Goal: Information Seeking & Learning: Learn about a topic

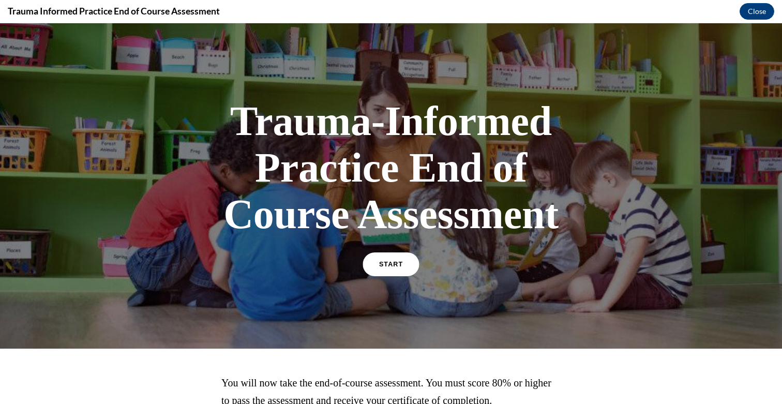
click at [394, 269] on link "START" at bounding box center [390, 264] width 56 height 24
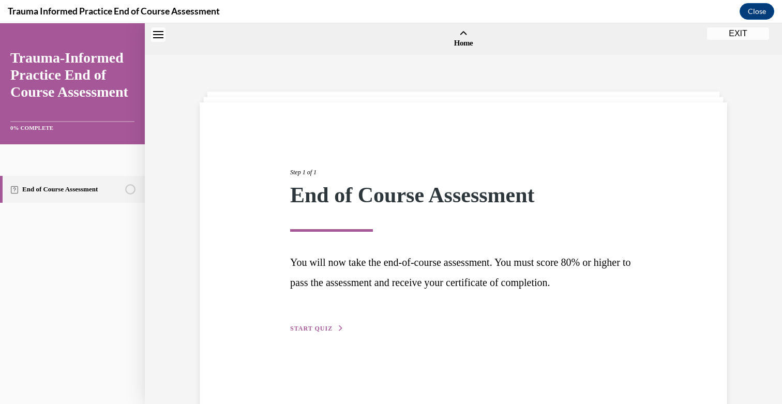
scroll to position [32, 0]
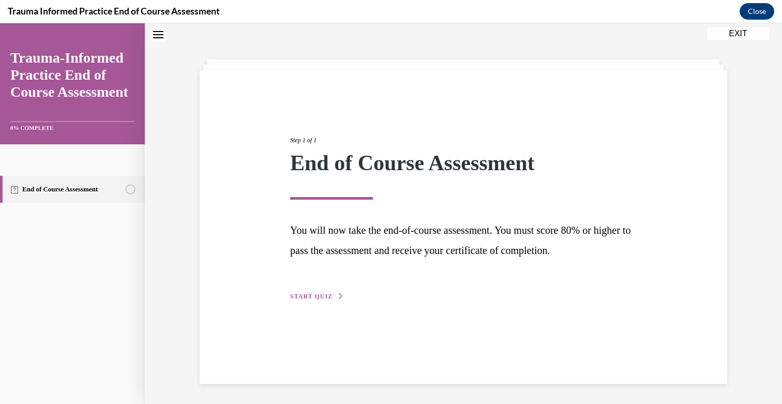
click at [309, 299] on button "START QUIZ" at bounding box center [317, 296] width 54 height 9
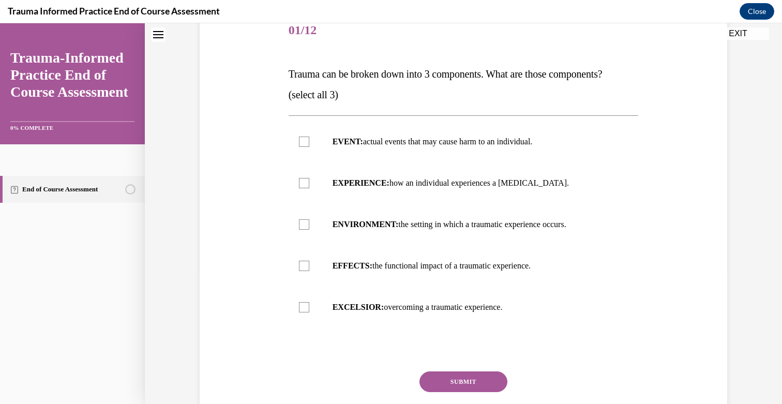
scroll to position [160, 0]
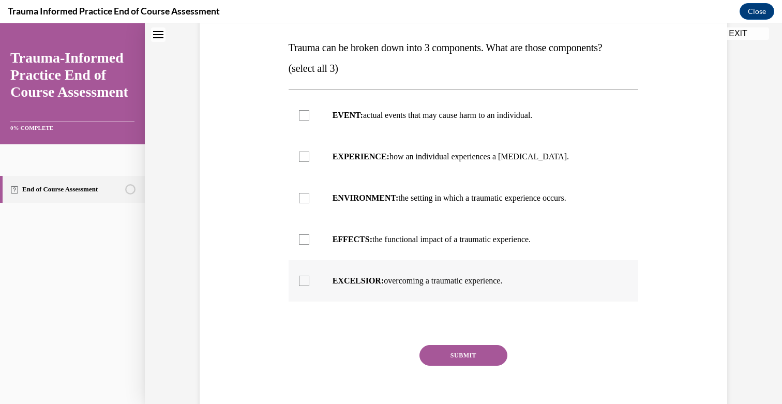
drag, startPoint x: 282, startPoint y: 40, endPoint x: 520, endPoint y: 289, distance: 344.4
click at [520, 289] on div "Question 01/12 Trauma can be broken down into 3 components. What are those comp…" at bounding box center [463, 191] width 532 height 477
copy div "Trauma can be broken down into 3 components. What are those components? (select…"
click at [361, 121] on label "EVENT: actual events that may cause harm to an individual." at bounding box center [463, 115] width 350 height 41
click at [309, 120] on input "EVENT: actual events that may cause harm to an individual." at bounding box center [304, 115] width 10 height 10
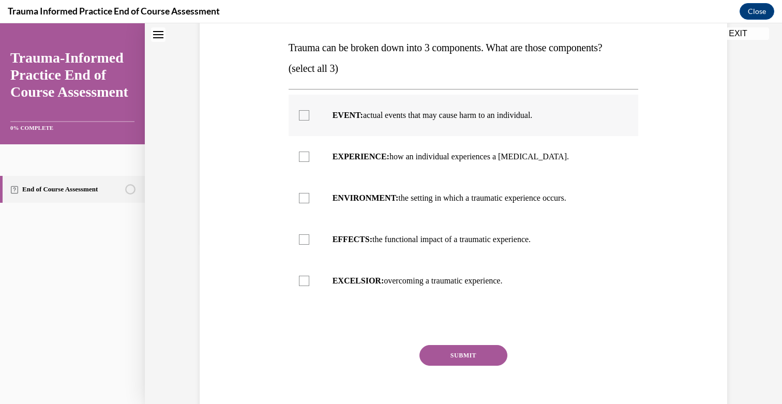
checkbox input "true"
click at [368, 148] on label "EXPERIENCE: how an individual experiences a stressor." at bounding box center [463, 156] width 350 height 41
click at [309, 151] on input "EXPERIENCE: how an individual experiences a stressor." at bounding box center [304, 156] width 10 height 10
checkbox input "true"
click at [374, 228] on label "EFFECTS: the functional impact of a traumatic experience." at bounding box center [463, 239] width 350 height 41
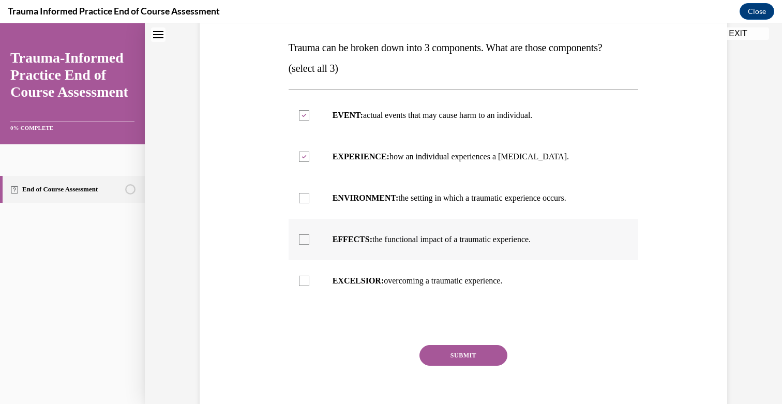
click at [309, 234] on input "EFFECTS: the functional impact of a traumatic experience." at bounding box center [304, 239] width 10 height 10
checkbox input "true"
click at [460, 353] on button "SUBMIT" at bounding box center [463, 355] width 88 height 21
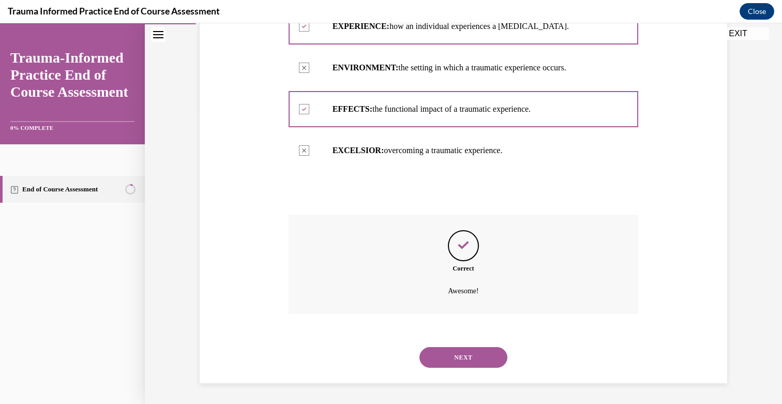
click at [480, 354] on button "NEXT" at bounding box center [463, 357] width 88 height 21
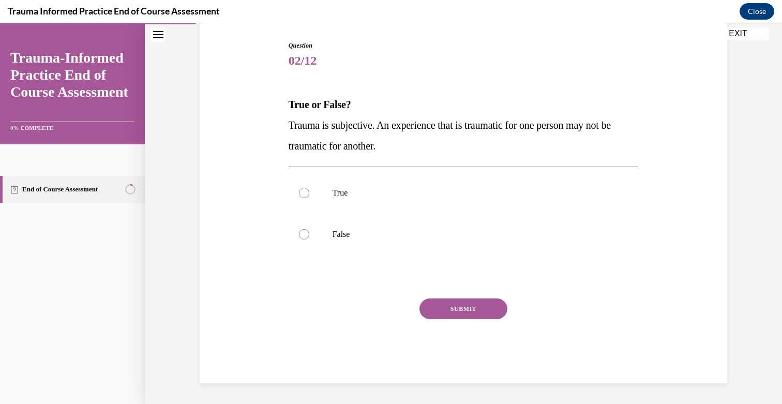
scroll to position [103, 0]
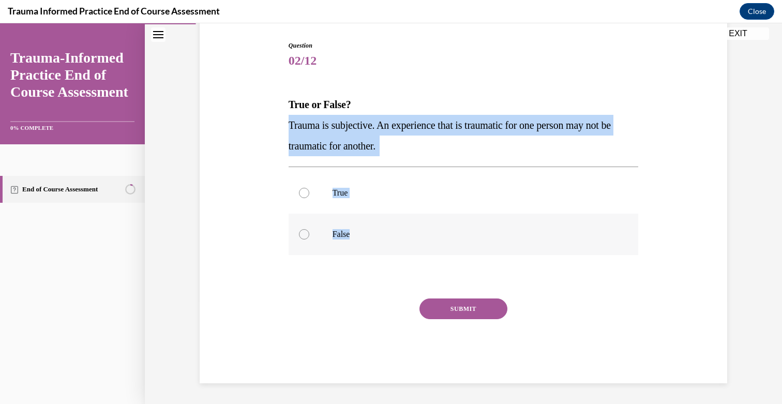
drag, startPoint x: 286, startPoint y: 121, endPoint x: 413, endPoint y: 233, distance: 168.5
click at [413, 233] on div "Question 02/12 True or False? Trauma is subjective. An experience that is traum…" at bounding box center [463, 204] width 355 height 358
copy div "Trauma is subjective. An experience that is traumatic for one person may not be…"
click at [372, 190] on p "True" at bounding box center [472, 193] width 280 height 10
click at [309, 190] on input "True" at bounding box center [304, 193] width 10 height 10
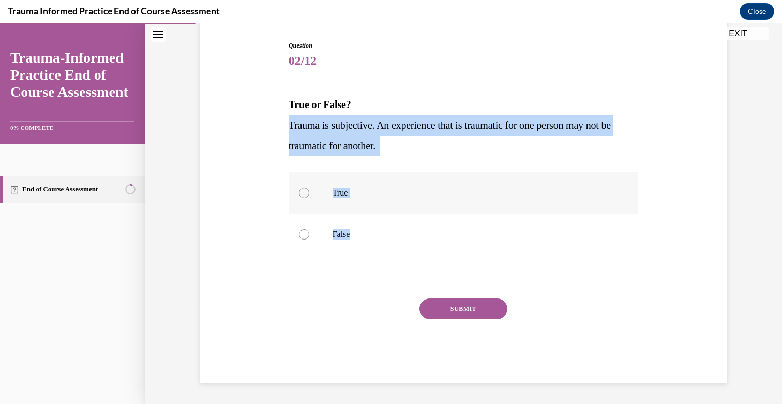
radio input "true"
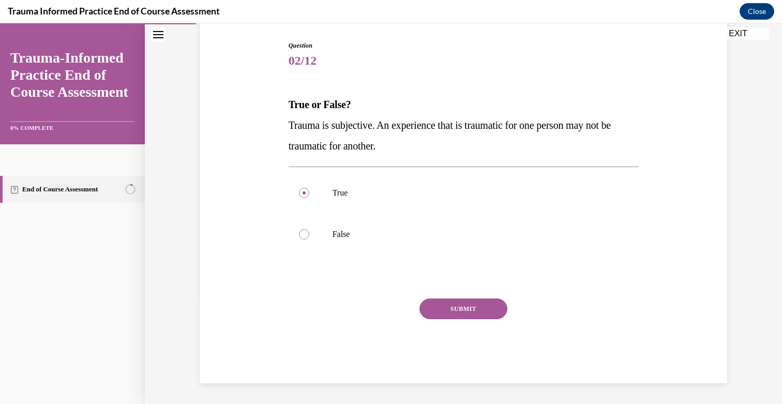
click at [461, 304] on button "SUBMIT" at bounding box center [463, 308] width 88 height 21
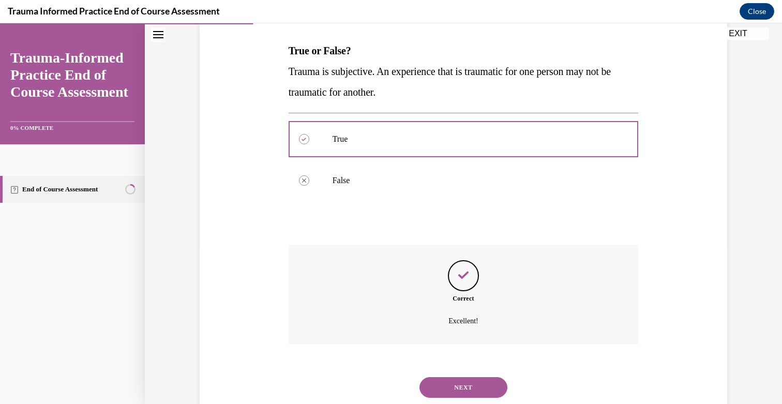
scroll to position [187, 0]
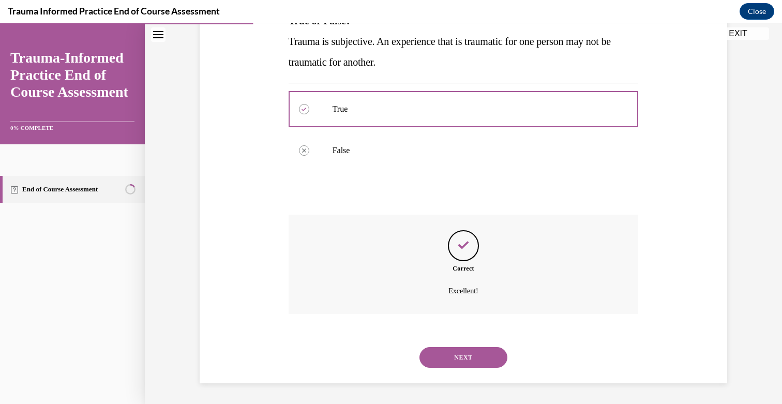
click at [473, 356] on button "NEXT" at bounding box center [463, 357] width 88 height 21
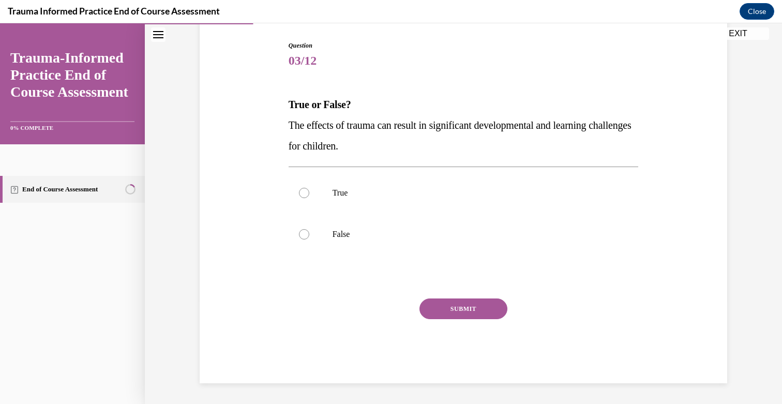
scroll to position [103, 0]
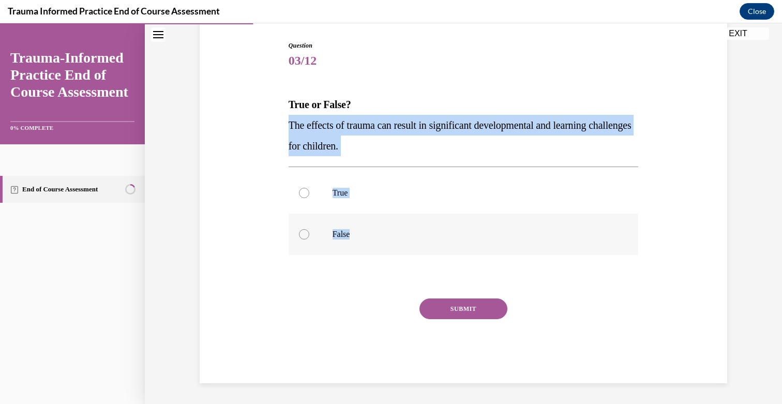
drag, startPoint x: 288, startPoint y: 121, endPoint x: 377, endPoint y: 237, distance: 145.7
click at [377, 237] on div "Question 03/12 True or False? The effects of trauma can result in significant d…" at bounding box center [463, 212] width 350 height 342
copy div "The effects of trauma can result in significant developmental and learning chal…"
click at [348, 184] on label "True" at bounding box center [463, 192] width 350 height 41
click at [309, 188] on input "True" at bounding box center [304, 193] width 10 height 10
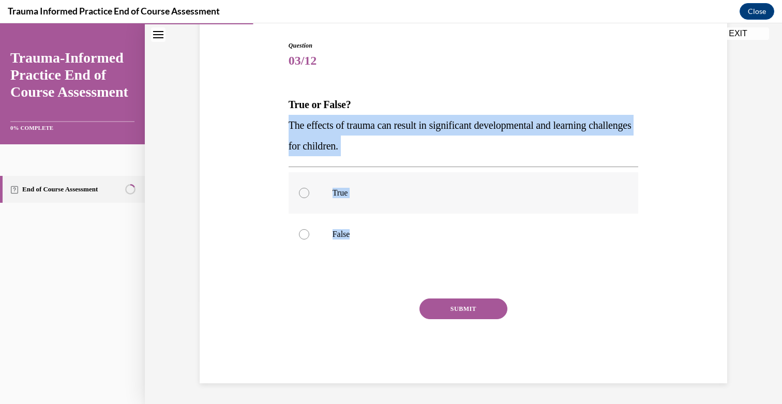
radio input "true"
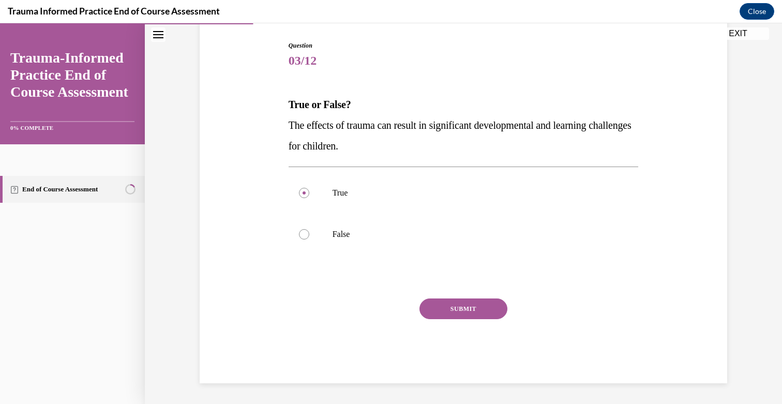
click at [436, 301] on button "SUBMIT" at bounding box center [463, 308] width 88 height 21
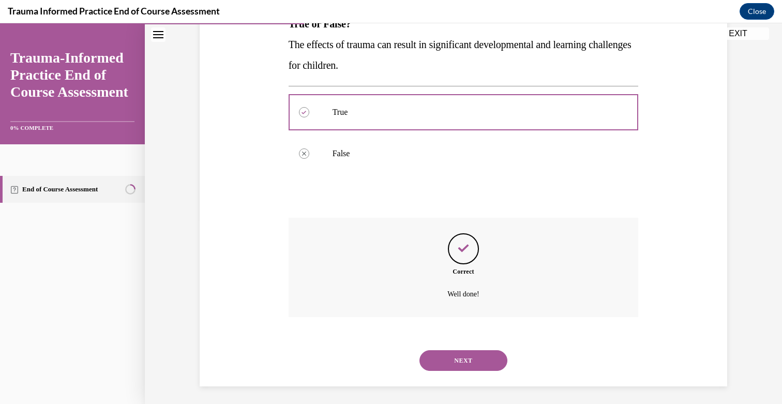
scroll to position [187, 0]
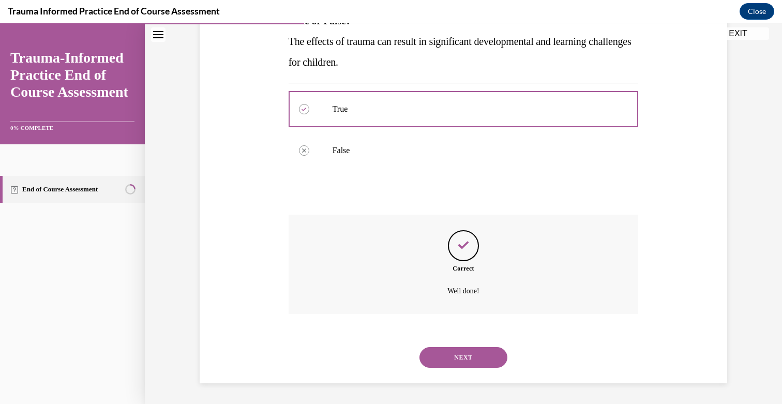
click at [448, 353] on button "NEXT" at bounding box center [463, 357] width 88 height 21
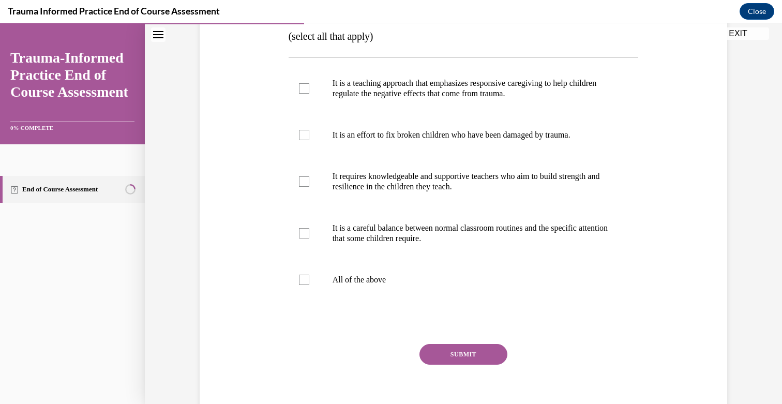
scroll to position [146, 0]
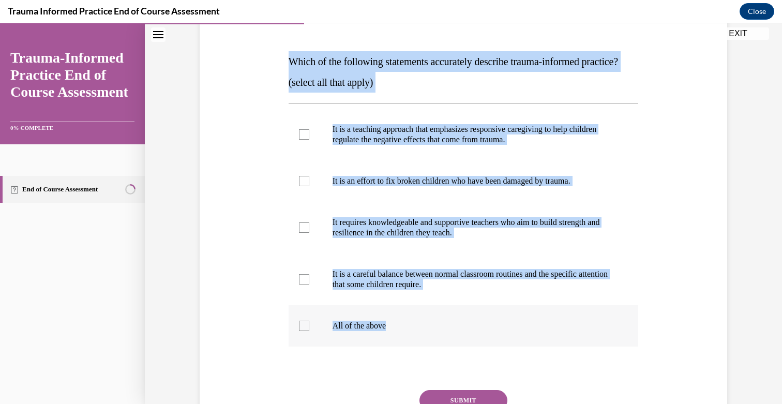
drag, startPoint x: 285, startPoint y: 63, endPoint x: 399, endPoint y: 351, distance: 310.2
click at [399, 351] on div "Question 04/12 Which of the following statements accurately describe trauma-inf…" at bounding box center [463, 221] width 532 height 508
copy div "Which of the following statements accurately describe trauma-informed practice?…"
click at [384, 145] on p "It is a teaching approach that emphasizes responsive caregiving to help childre…" at bounding box center [472, 134] width 280 height 21
click at [309, 140] on input "It is a teaching approach that emphasizes responsive caregiving to help childre…" at bounding box center [304, 134] width 10 height 10
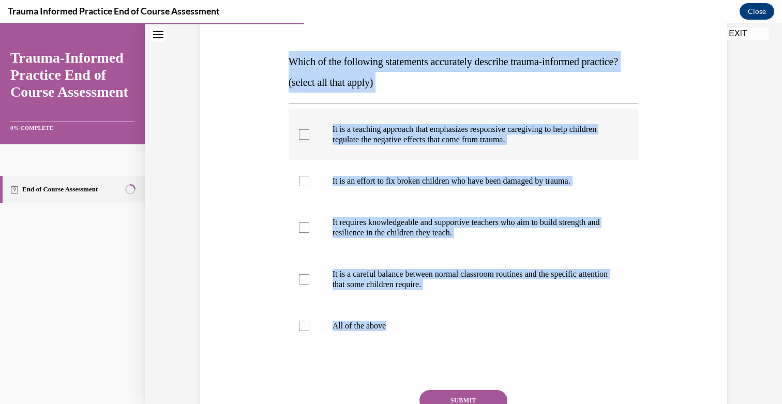
checkbox input "true"
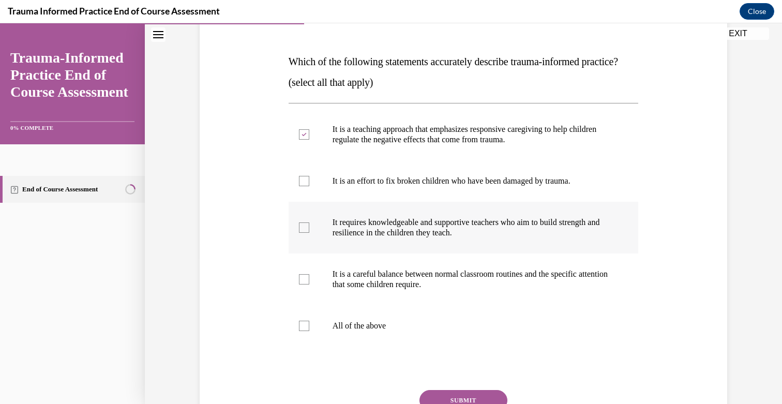
click at [386, 238] on p "It requires knowledgeable and supportive teachers who aim to build strength and…" at bounding box center [472, 227] width 280 height 21
click at [309, 233] on input "It requires knowledgeable and supportive teachers who aim to build strength and…" at bounding box center [304, 227] width 10 height 10
checkbox input "true"
click at [388, 289] on p "It is a careful balance between normal classroom routines and the specific atte…" at bounding box center [472, 279] width 280 height 21
click at [309, 284] on input "It is a careful balance between normal classroom routines and the specific atte…" at bounding box center [304, 279] width 10 height 10
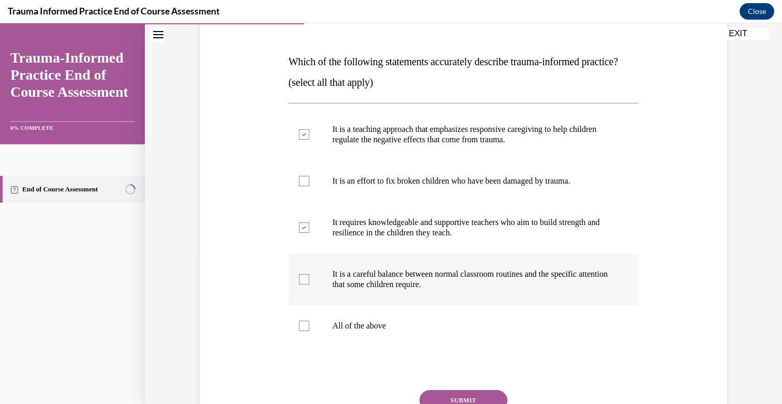
checkbox input "true"
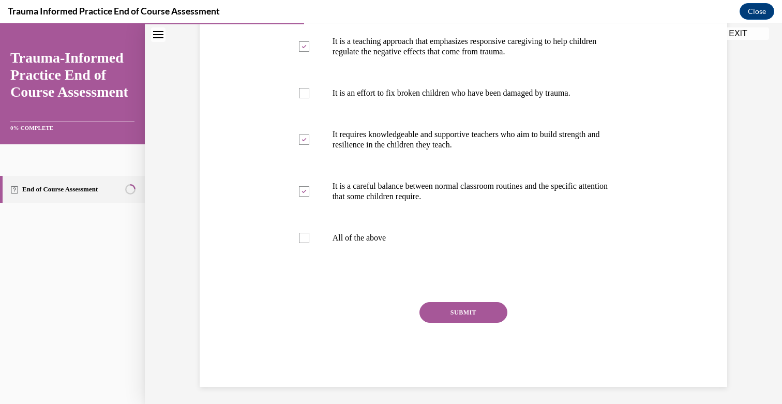
scroll to position [240, 0]
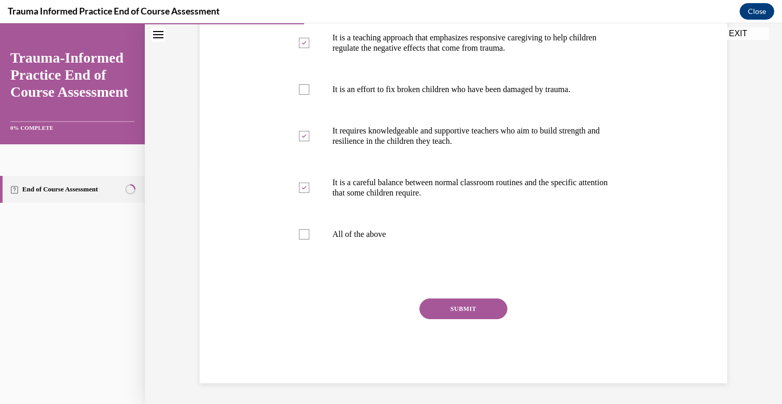
click at [446, 338] on div "SUBMIT" at bounding box center [463, 324] width 350 height 52
click at [454, 319] on button "SUBMIT" at bounding box center [463, 308] width 88 height 21
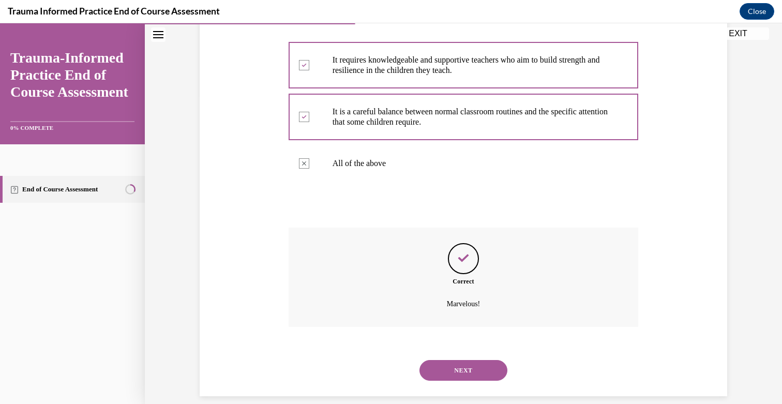
scroll to position [342, 0]
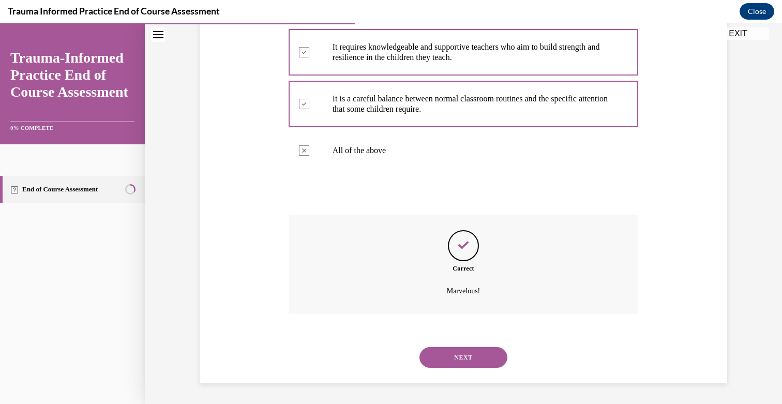
click at [460, 357] on button "NEXT" at bounding box center [463, 357] width 88 height 21
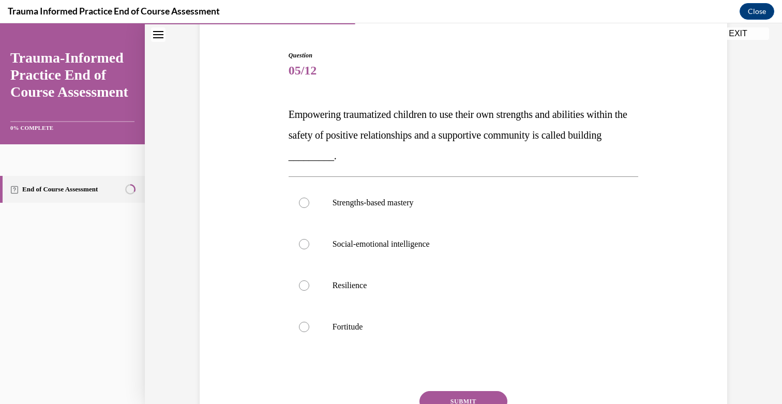
scroll to position [126, 0]
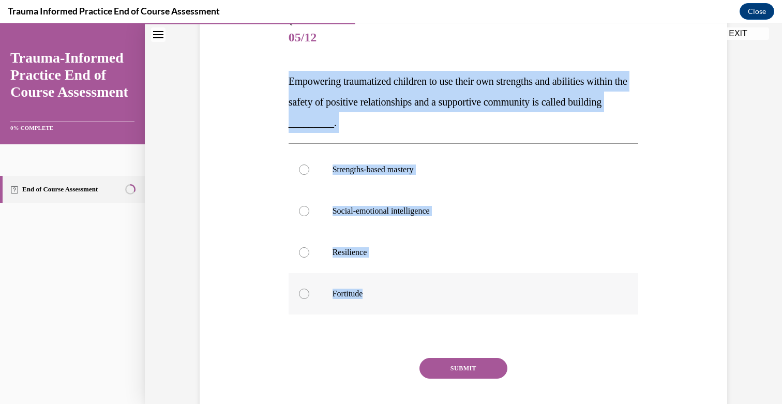
drag, startPoint x: 285, startPoint y: 74, endPoint x: 389, endPoint y: 312, distance: 259.0
click at [389, 312] on div "Question 05/12 Empowering traumatized children to use their own strengths and a…" at bounding box center [463, 215] width 532 height 456
copy div "Empowering traumatized children to use their own strengths and abilities within…"
click at [392, 276] on label "Fortitude" at bounding box center [463, 293] width 350 height 41
click at [309, 288] on input "Fortitude" at bounding box center [304, 293] width 10 height 10
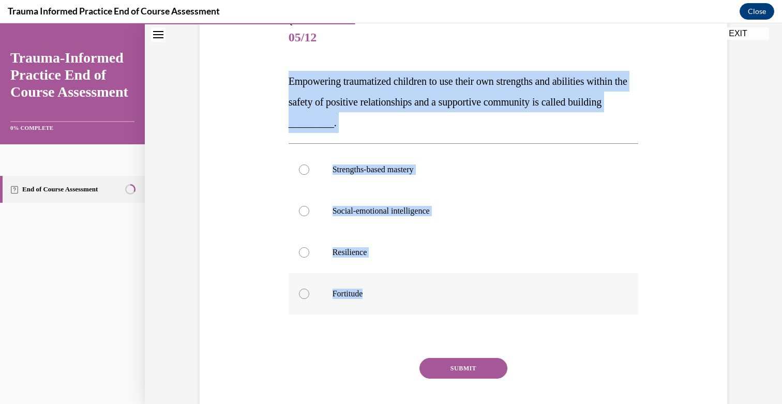
radio input "true"
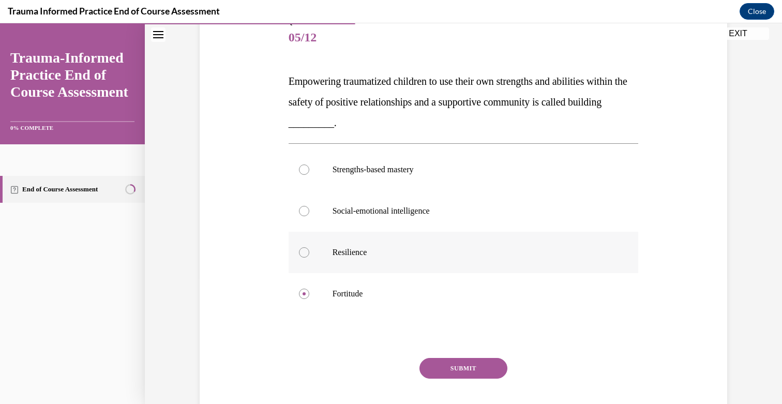
click at [399, 256] on p "Resilience" at bounding box center [472, 252] width 280 height 10
click at [309, 256] on input "Resilience" at bounding box center [304, 252] width 10 height 10
radio input "true"
click at [457, 367] on button "SUBMIT" at bounding box center [463, 368] width 88 height 21
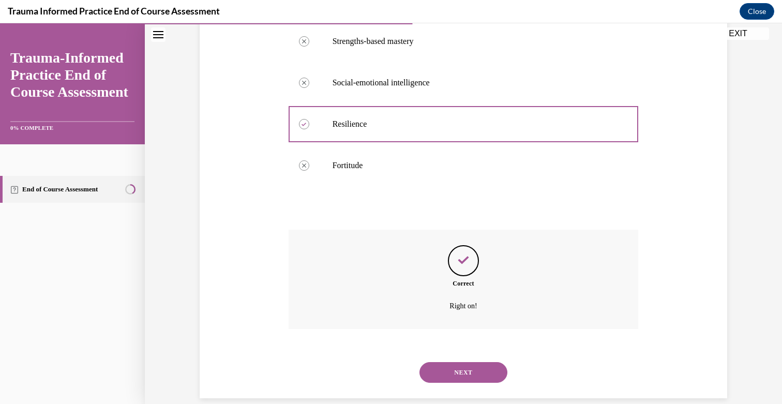
scroll to position [269, 0]
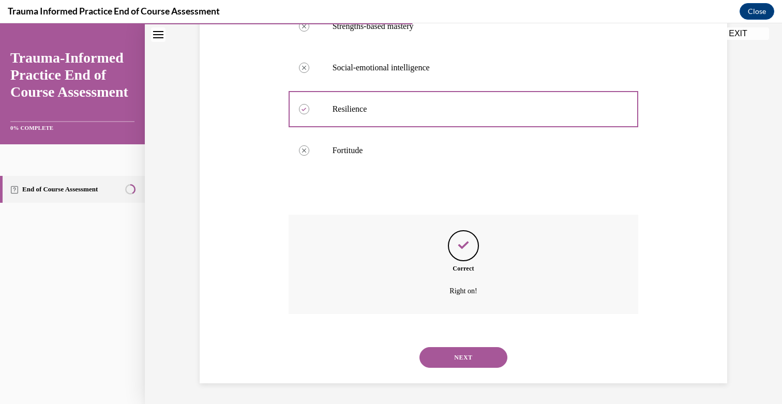
click at [458, 352] on button "NEXT" at bounding box center [463, 357] width 88 height 21
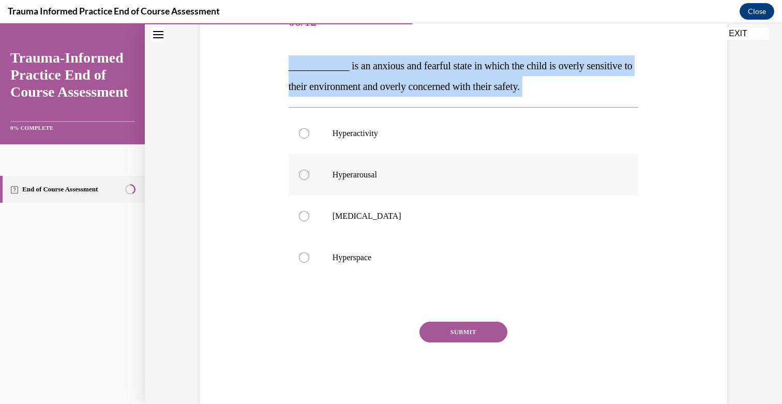
scroll to position [142, 0]
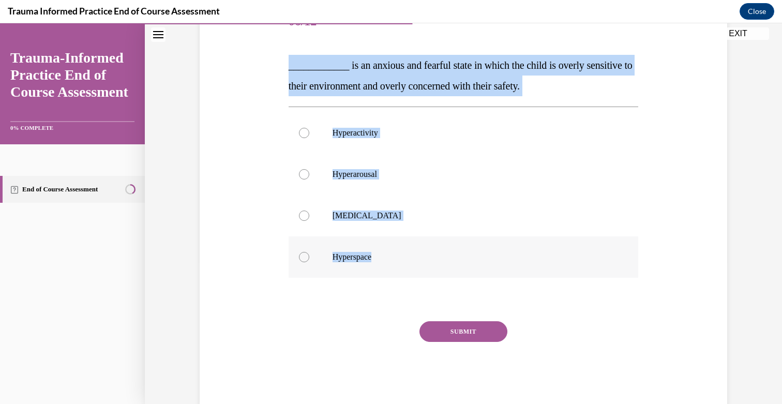
drag, startPoint x: 280, startPoint y: 69, endPoint x: 417, endPoint y: 262, distance: 237.2
click at [417, 262] on div "Question 06/12 ____________ is an anxious and fearful state in which the child …" at bounding box center [463, 188] width 532 height 435
copy div "____________ is an anxious and fearful state in which the child is overly sensi…"
click at [370, 189] on label "Hyperarousal" at bounding box center [463, 174] width 350 height 41
click at [309, 179] on input "Hyperarousal" at bounding box center [304, 174] width 10 height 10
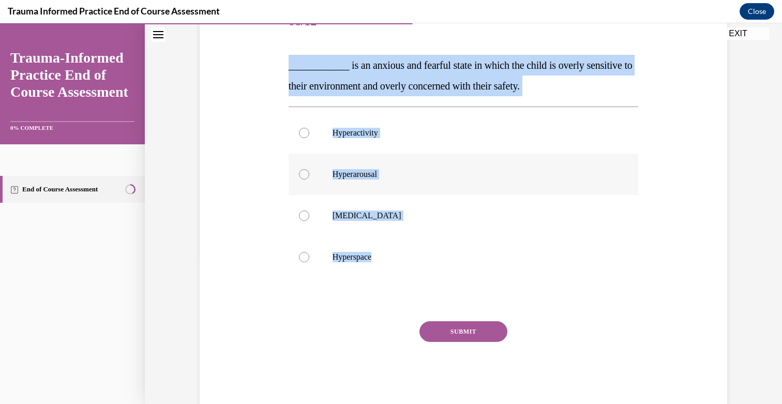
radio input "true"
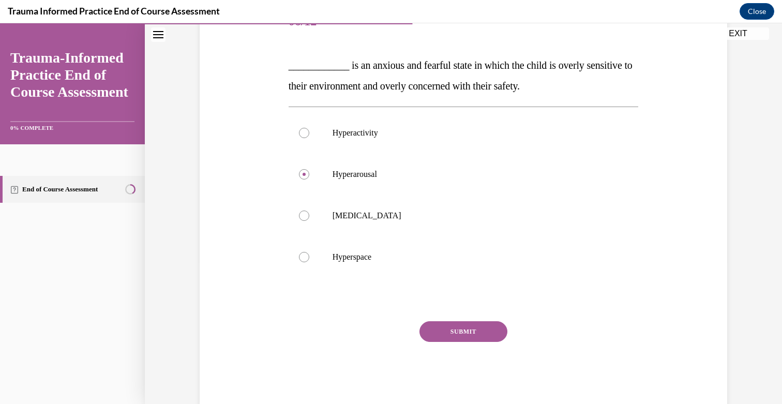
click at [453, 331] on button "SUBMIT" at bounding box center [463, 331] width 88 height 21
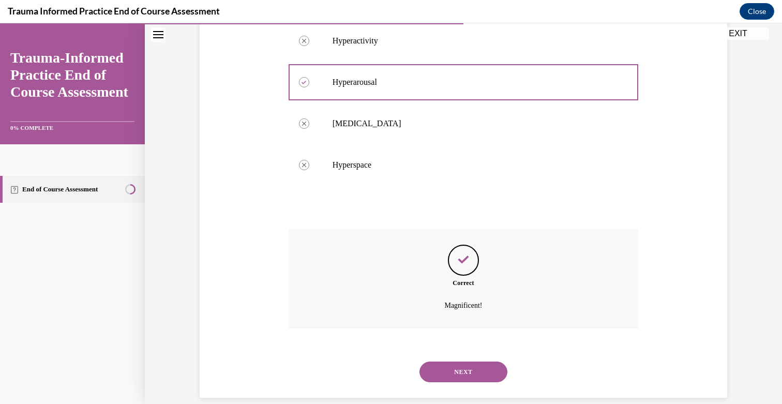
scroll to position [249, 0]
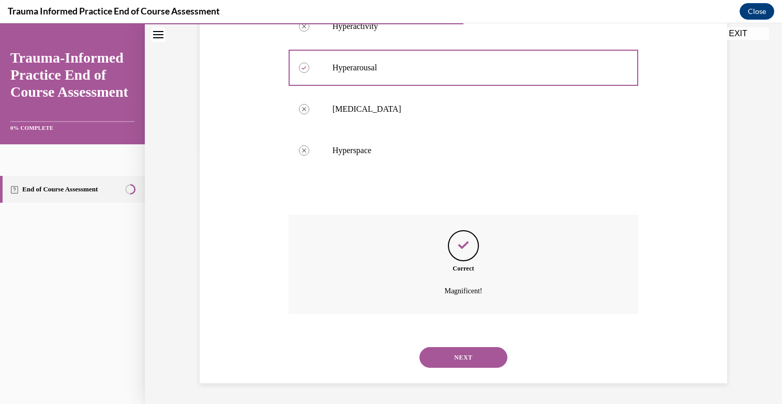
click at [464, 358] on button "NEXT" at bounding box center [463, 357] width 88 height 21
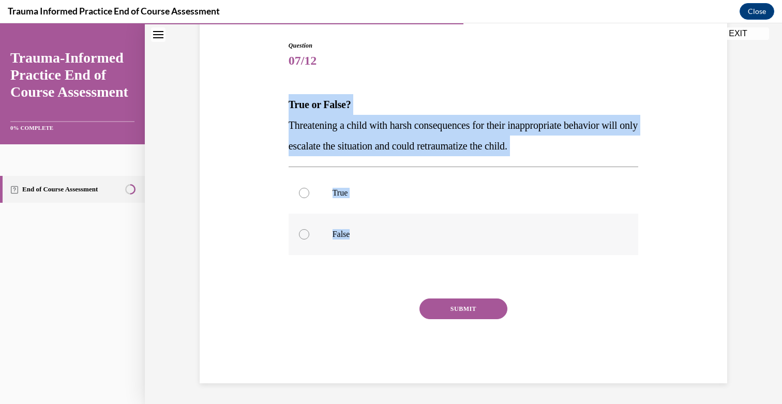
drag, startPoint x: 289, startPoint y: 106, endPoint x: 395, endPoint y: 236, distance: 167.5
click at [395, 236] on div "Question 07/12 True or False? Threatening a child with harsh consequences for t…" at bounding box center [463, 212] width 350 height 342
copy div "True or False? Threatening a child with harsh consequences for their inappropri…"
click at [360, 183] on label "True" at bounding box center [463, 192] width 350 height 41
click at [309, 188] on input "True" at bounding box center [304, 193] width 10 height 10
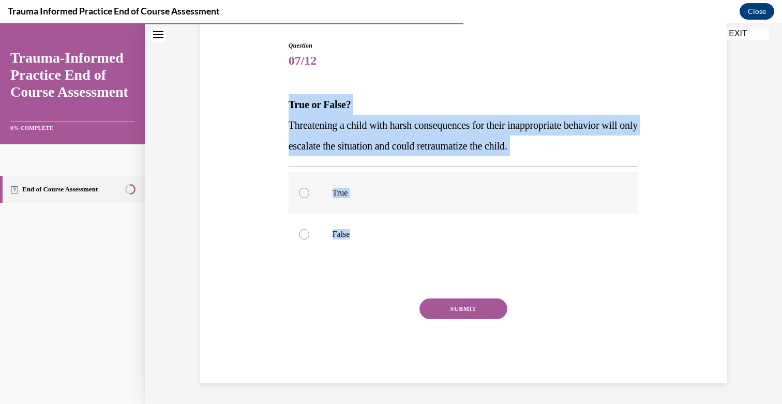
radio input "true"
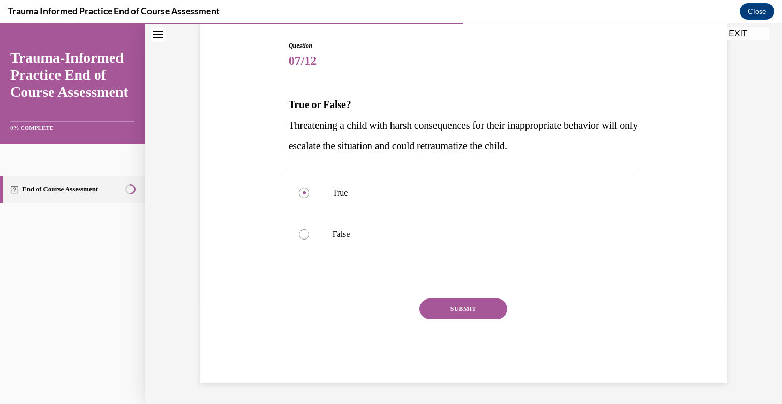
click at [469, 307] on button "SUBMIT" at bounding box center [463, 308] width 88 height 21
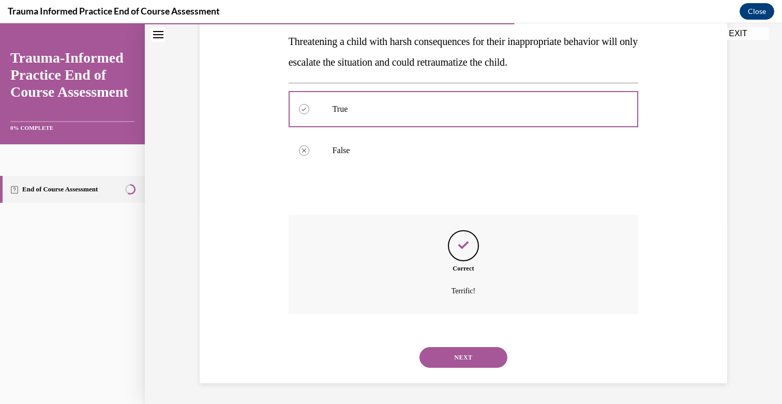
click at [454, 356] on button "NEXT" at bounding box center [463, 357] width 88 height 21
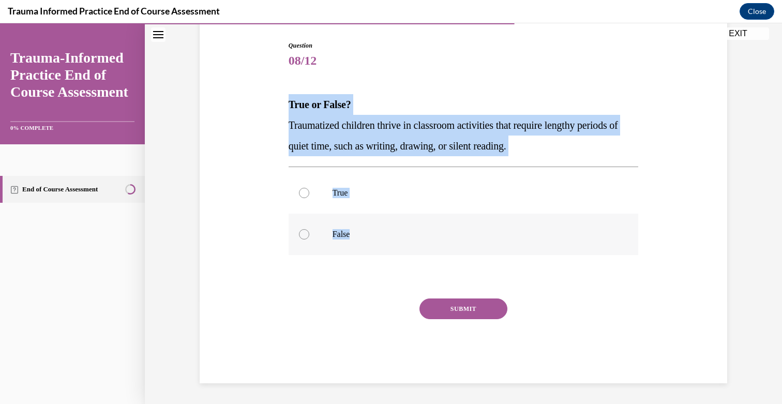
drag, startPoint x: 288, startPoint y: 106, endPoint x: 358, endPoint y: 232, distance: 143.2
click at [358, 232] on div "Question 08/12 True or False? Traumatized children thrive in classroom activiti…" at bounding box center [463, 212] width 350 height 342
copy div "True or False? Traumatized children thrive in classroom activities that require…"
click at [360, 239] on label "False" at bounding box center [463, 233] width 350 height 41
click at [309, 239] on input "False" at bounding box center [304, 234] width 10 height 10
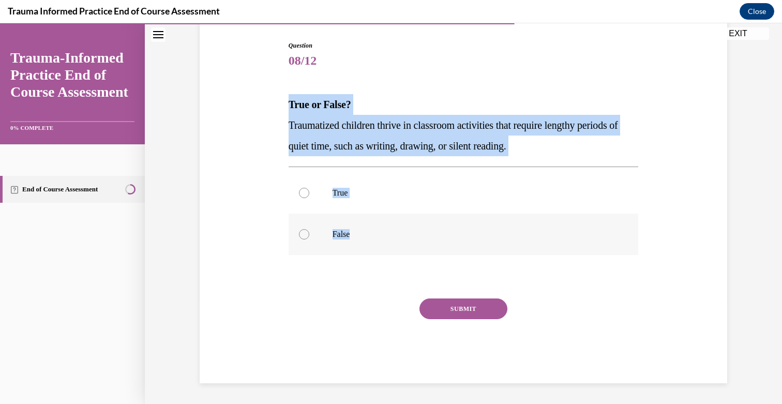
radio input "true"
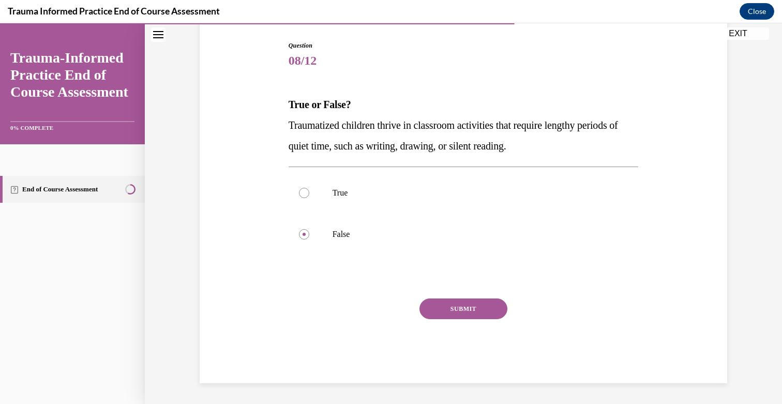
click at [460, 312] on button "SUBMIT" at bounding box center [463, 308] width 88 height 21
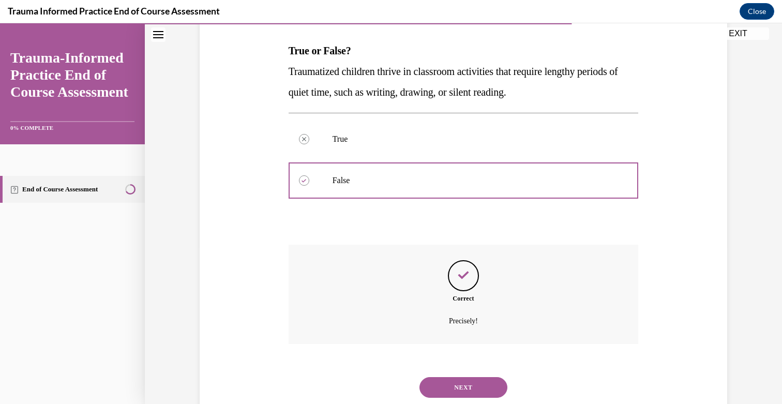
scroll to position [187, 0]
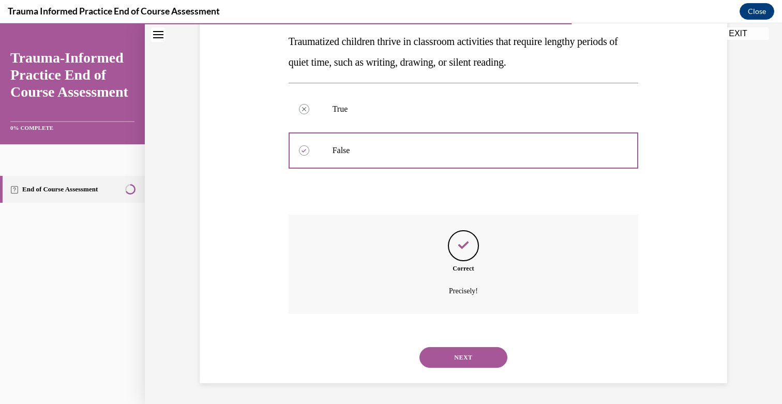
click at [457, 344] on div "NEXT" at bounding box center [463, 357] width 350 height 41
click at [448, 355] on button "NEXT" at bounding box center [463, 357] width 88 height 21
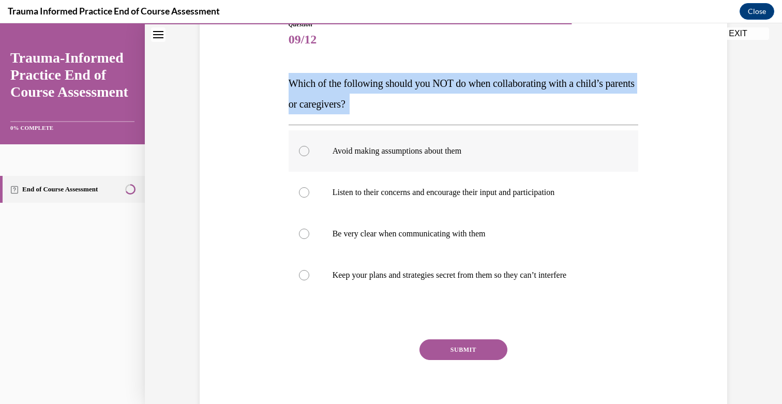
scroll to position [125, 0]
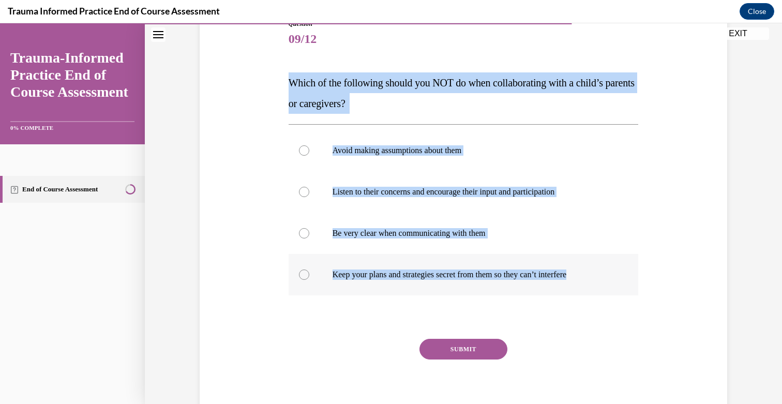
drag, startPoint x: 286, startPoint y: 82, endPoint x: 599, endPoint y: 276, distance: 368.4
click at [599, 276] on div "Question 09/12 Which of the following should you NOT do when collaborating with…" at bounding box center [463, 214] width 355 height 420
copy div "Which of the following should you NOT do when collaborating with a child’s pare…"
click at [382, 252] on label "Be very clear when communicating with them" at bounding box center [463, 232] width 350 height 41
click at [309, 238] on input "Be very clear when communicating with them" at bounding box center [304, 233] width 10 height 10
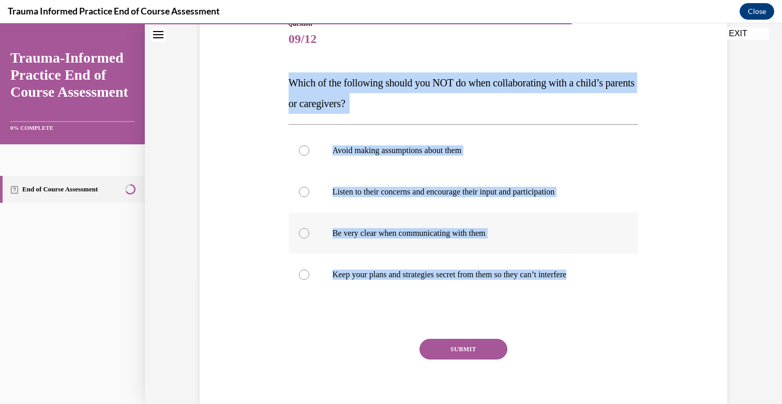
radio input "true"
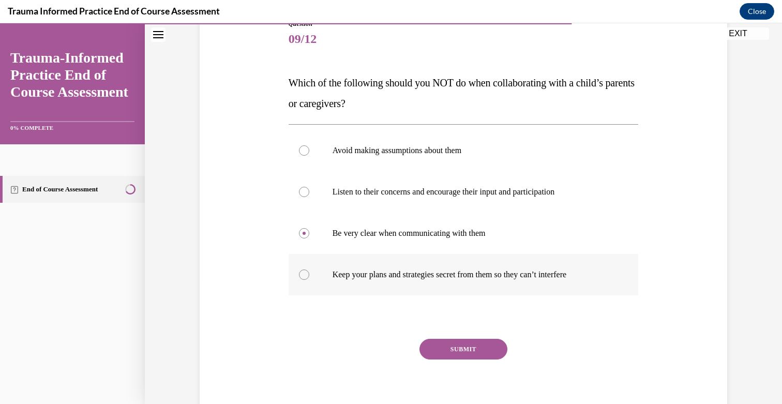
click at [382, 264] on label "Keep your plans and strategies secret from them so they can’t interfere" at bounding box center [463, 274] width 350 height 41
click at [309, 269] on input "Keep your plans and strategies secret from them so they can’t interfere" at bounding box center [304, 274] width 10 height 10
radio input "true"
click at [447, 349] on button "SUBMIT" at bounding box center [463, 349] width 88 height 21
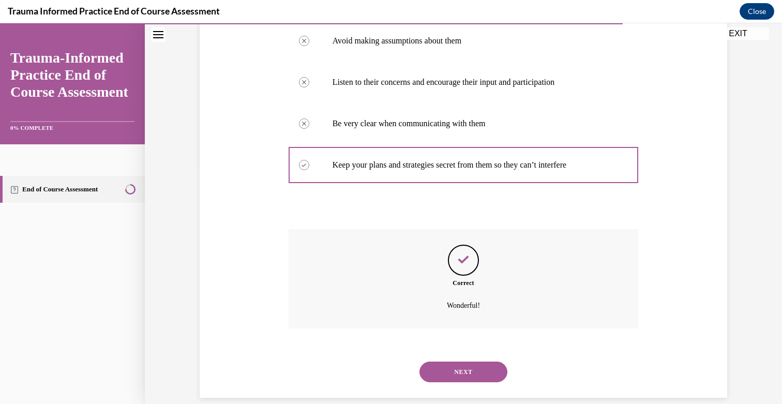
scroll to position [249, 0]
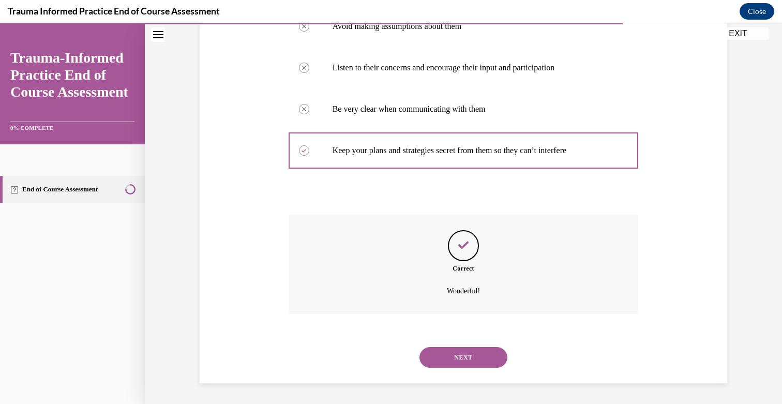
click at [453, 344] on div "NEXT" at bounding box center [463, 357] width 350 height 41
click at [452, 350] on button "NEXT" at bounding box center [463, 357] width 88 height 21
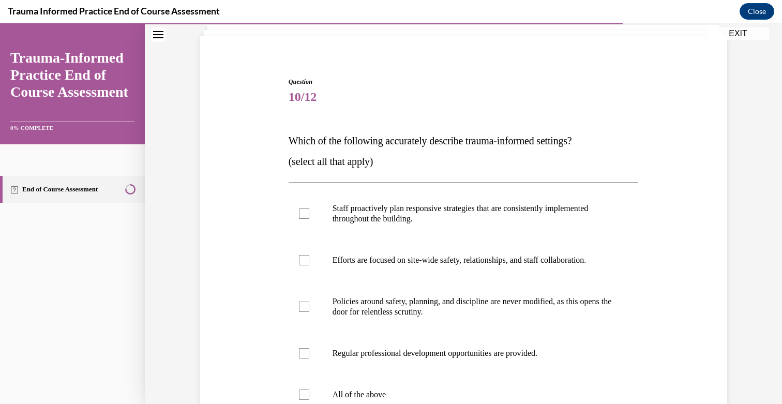
scroll to position [90, 0]
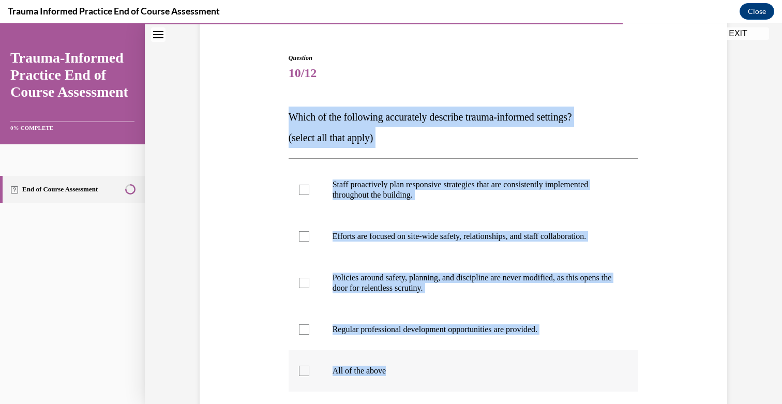
drag, startPoint x: 285, startPoint y: 114, endPoint x: 445, endPoint y: 376, distance: 306.2
click at [445, 376] on div "Question 10/12 Which of the following accurately describe trauma-informed setti…" at bounding box center [463, 279] width 355 height 482
copy div "Which of the following accurately describe trauma-informed settings? (select al…"
click at [383, 201] on label "Staff proactively plan responsive strategies that are consistently implemented …" at bounding box center [463, 190] width 350 height 52
click at [309, 195] on input "Staff proactively plan responsive strategies that are consistently implemented …" at bounding box center [304, 190] width 10 height 10
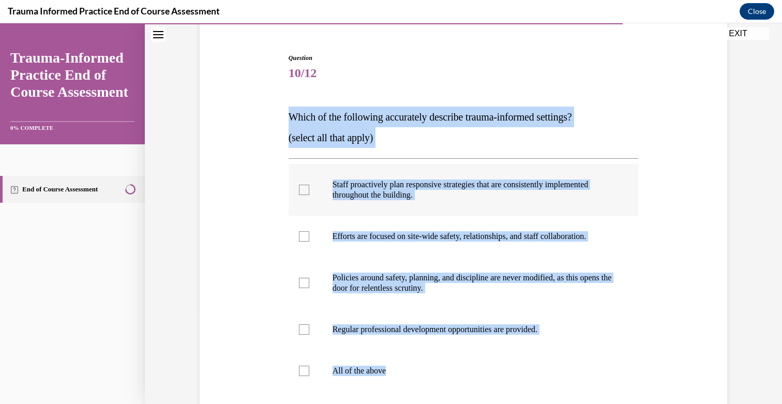
checkbox input "true"
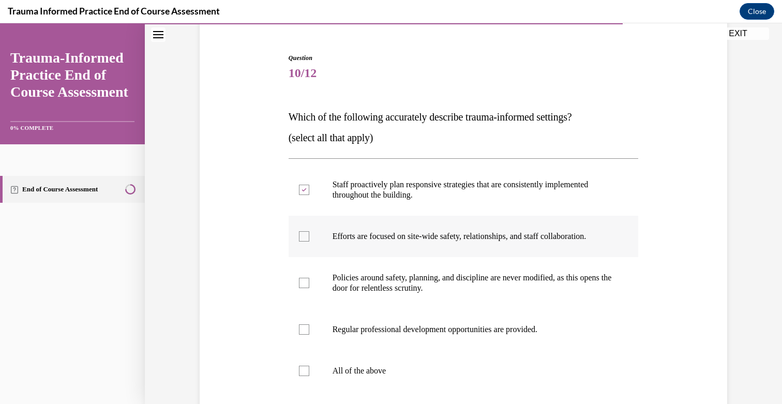
click at [385, 230] on label "Efforts are focused on site-wide safety, relationships, and staff collaboration." at bounding box center [463, 236] width 350 height 41
click at [309, 231] on input "Efforts are focused on site-wide safety, relationships, and staff collaboration." at bounding box center [304, 236] width 10 height 10
checkbox input "true"
click at [364, 329] on p "Regular professional development opportunities are provided." at bounding box center [472, 329] width 280 height 10
click at [309, 329] on input "Regular professional development opportunities are provided." at bounding box center [304, 329] width 10 height 10
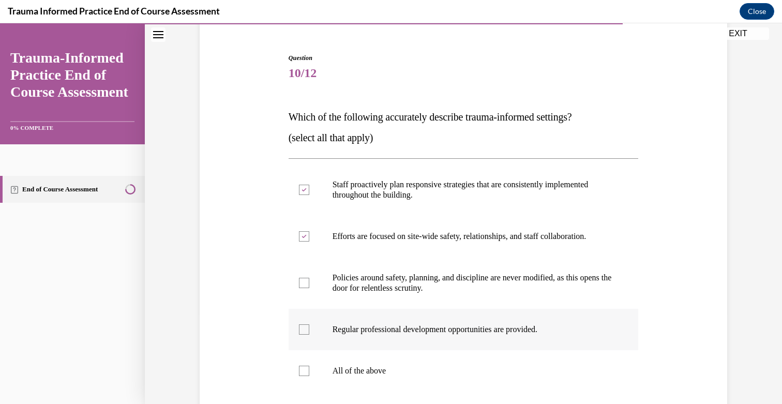
checkbox input "true"
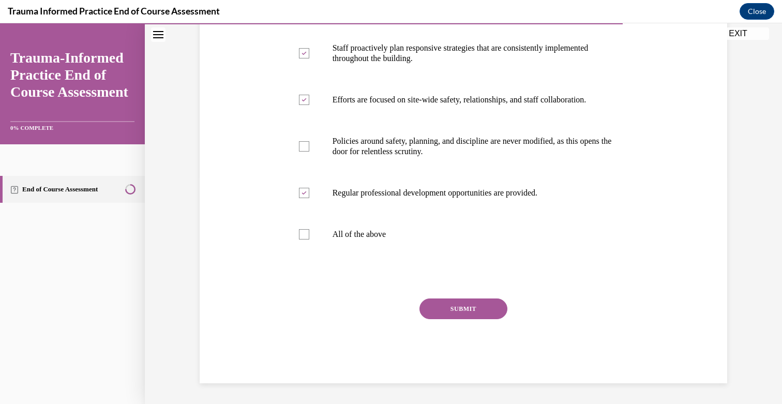
click at [480, 313] on button "SUBMIT" at bounding box center [463, 308] width 88 height 21
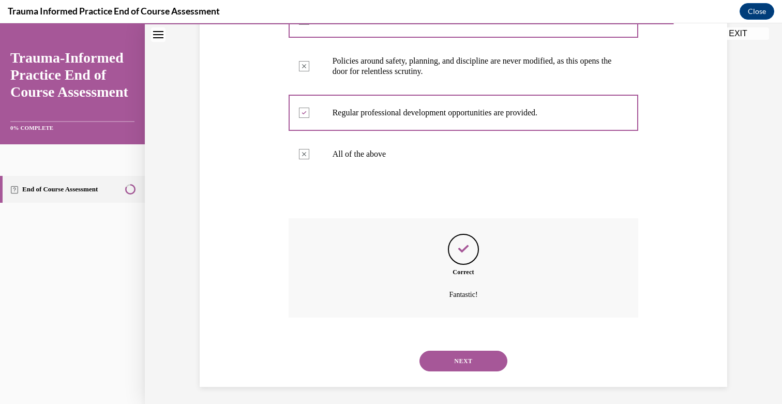
scroll to position [311, 0]
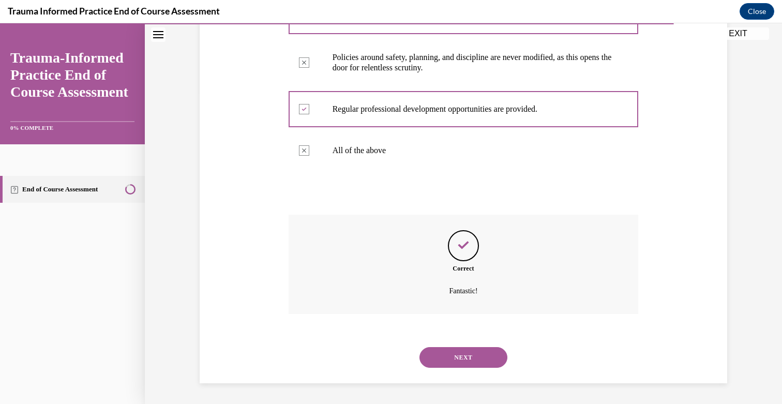
click at [464, 357] on button "NEXT" at bounding box center [463, 357] width 88 height 21
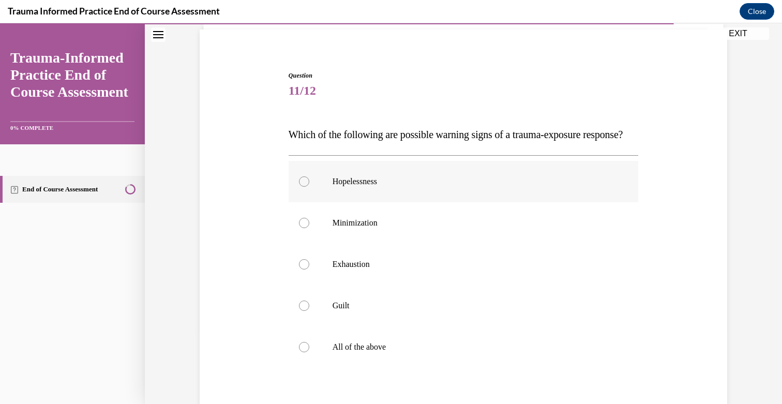
scroll to position [129, 0]
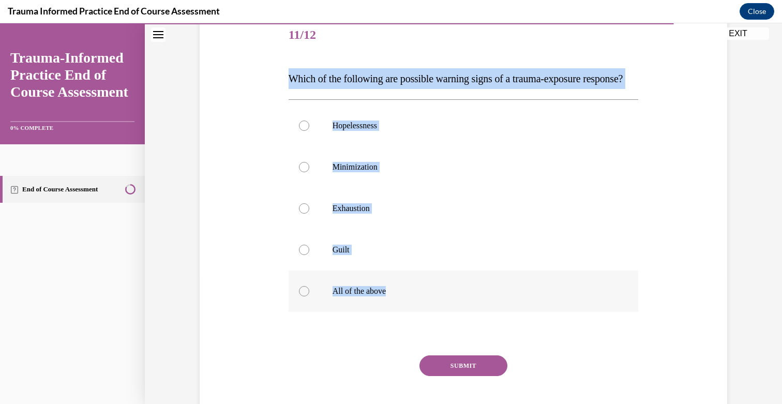
drag, startPoint x: 288, startPoint y: 78, endPoint x: 408, endPoint y: 319, distance: 269.6
click at [408, 319] on div "Question 11/12 Which of the following are possible warning signs of a trauma-ex…" at bounding box center [463, 227] width 350 height 425
click at [440, 312] on label "All of the above" at bounding box center [463, 290] width 350 height 41
click at [309, 296] on input "All of the above" at bounding box center [304, 291] width 10 height 10
radio input "true"
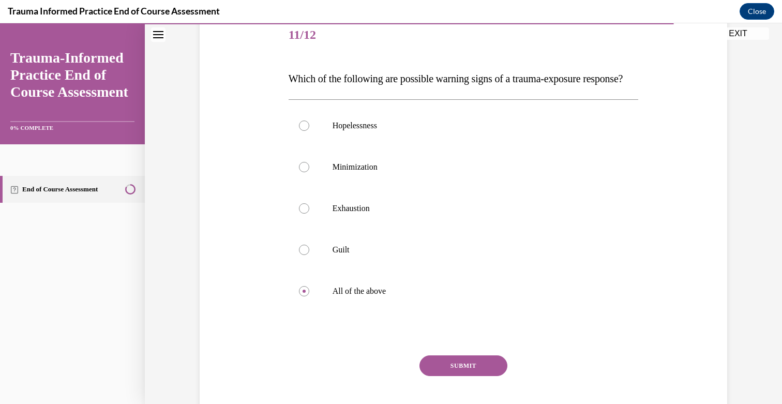
click at [442, 376] on button "SUBMIT" at bounding box center [463, 365] width 88 height 21
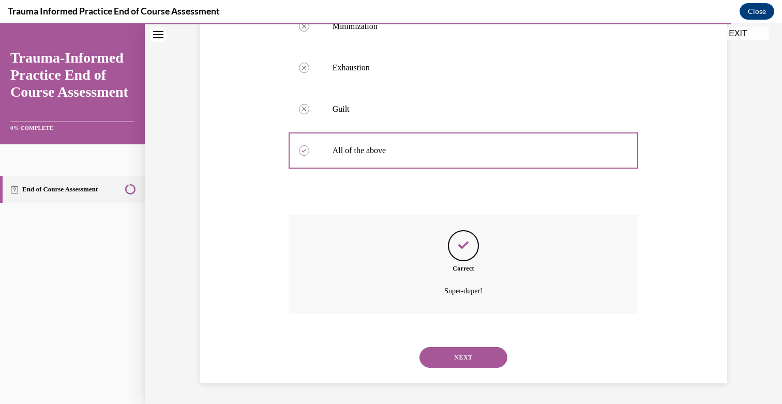
click at [460, 355] on button "NEXT" at bounding box center [463, 357] width 88 height 21
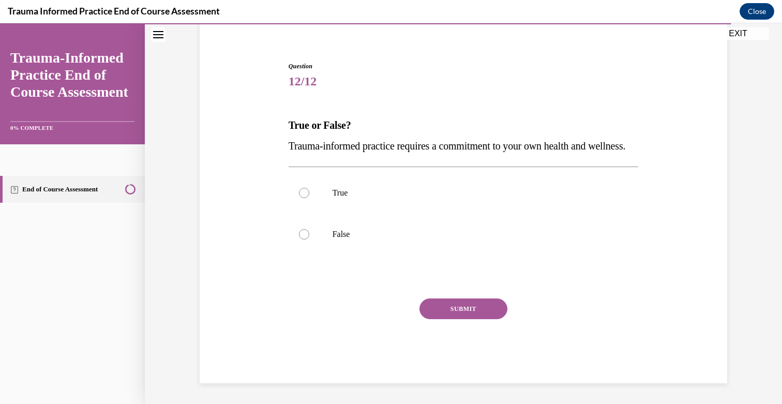
scroll to position [103, 0]
click at [324, 185] on label "True" at bounding box center [463, 192] width 350 height 41
click at [309, 188] on input "True" at bounding box center [304, 193] width 10 height 10
radio input "true"
click at [456, 307] on button "SUBMIT" at bounding box center [463, 308] width 88 height 21
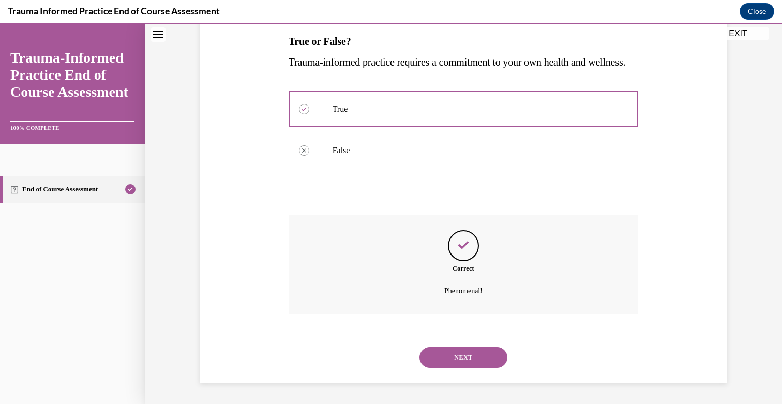
scroll to position [187, 0]
click at [472, 361] on button "NEXT" at bounding box center [463, 357] width 88 height 21
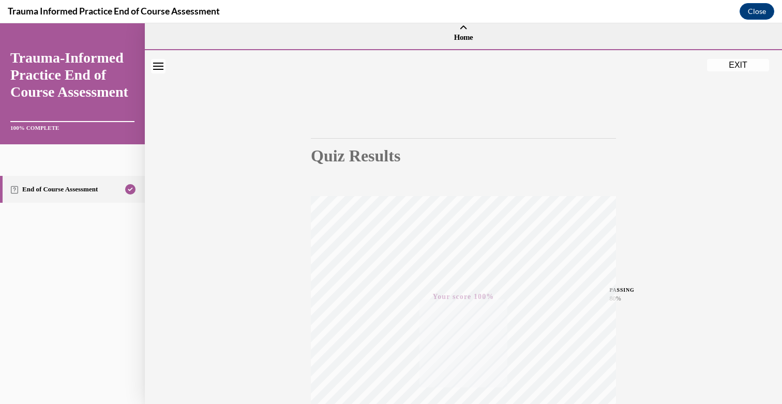
scroll to position [0, 0]
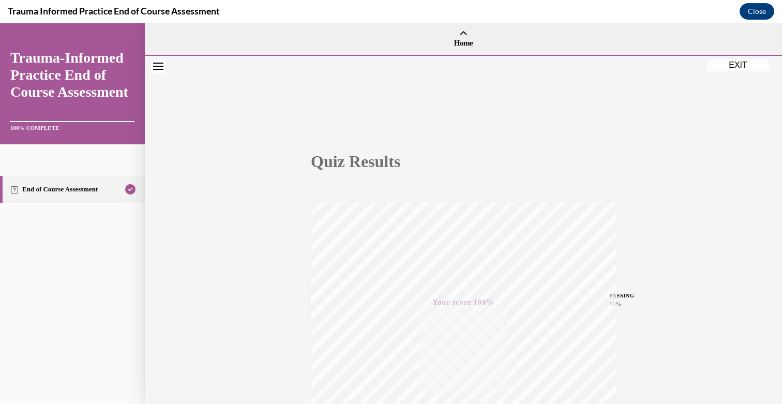
click at [730, 65] on button "EXIT" at bounding box center [738, 65] width 62 height 12
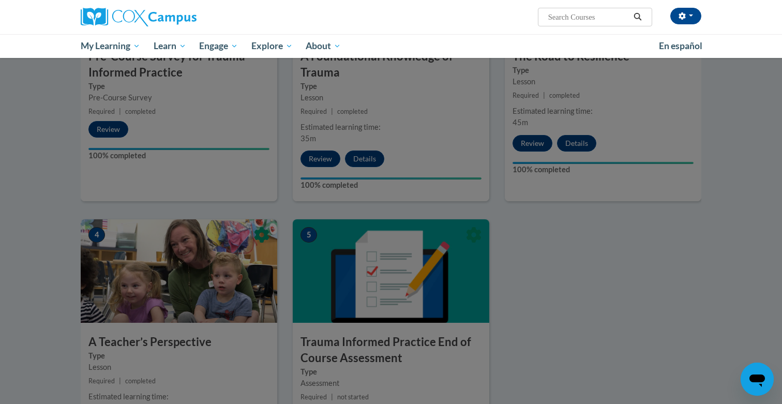
scroll to position [328, 0]
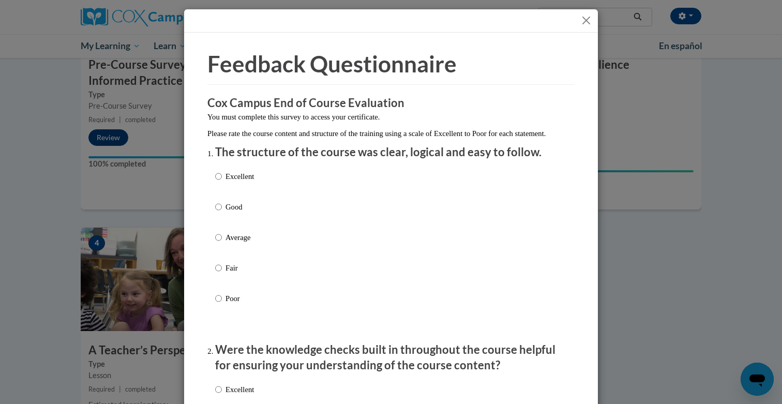
click at [245, 182] on p "Excellent" at bounding box center [239, 176] width 28 height 11
click at [222, 182] on input "Excellent" at bounding box center [218, 176] width 7 height 11
radio input "true"
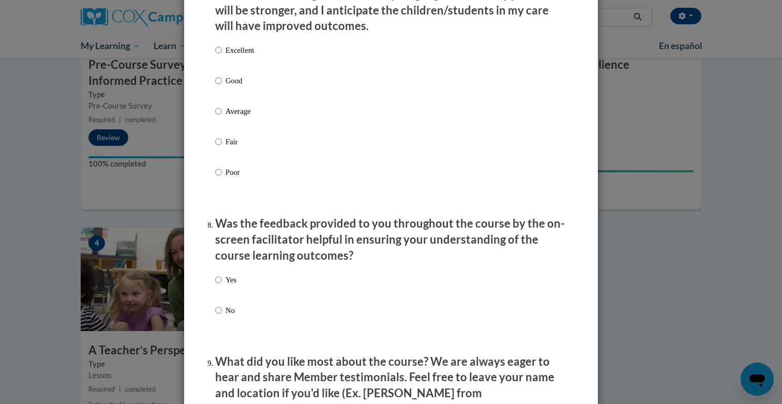
scroll to position [1747, 0]
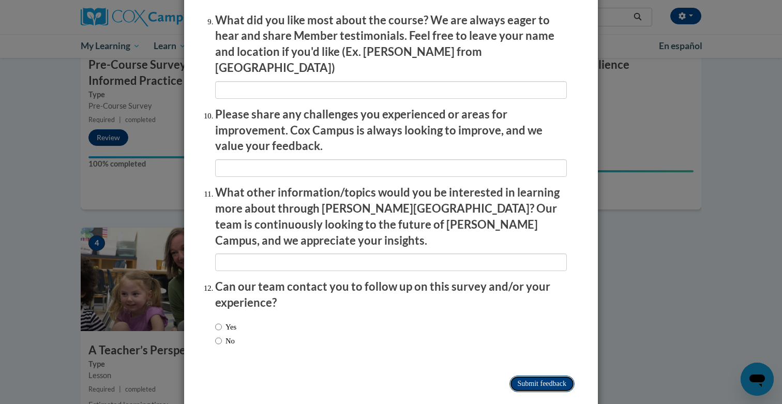
click at [529, 375] on input "Submit feedback" at bounding box center [541, 383] width 65 height 17
